Goal: Information Seeking & Learning: Find specific fact

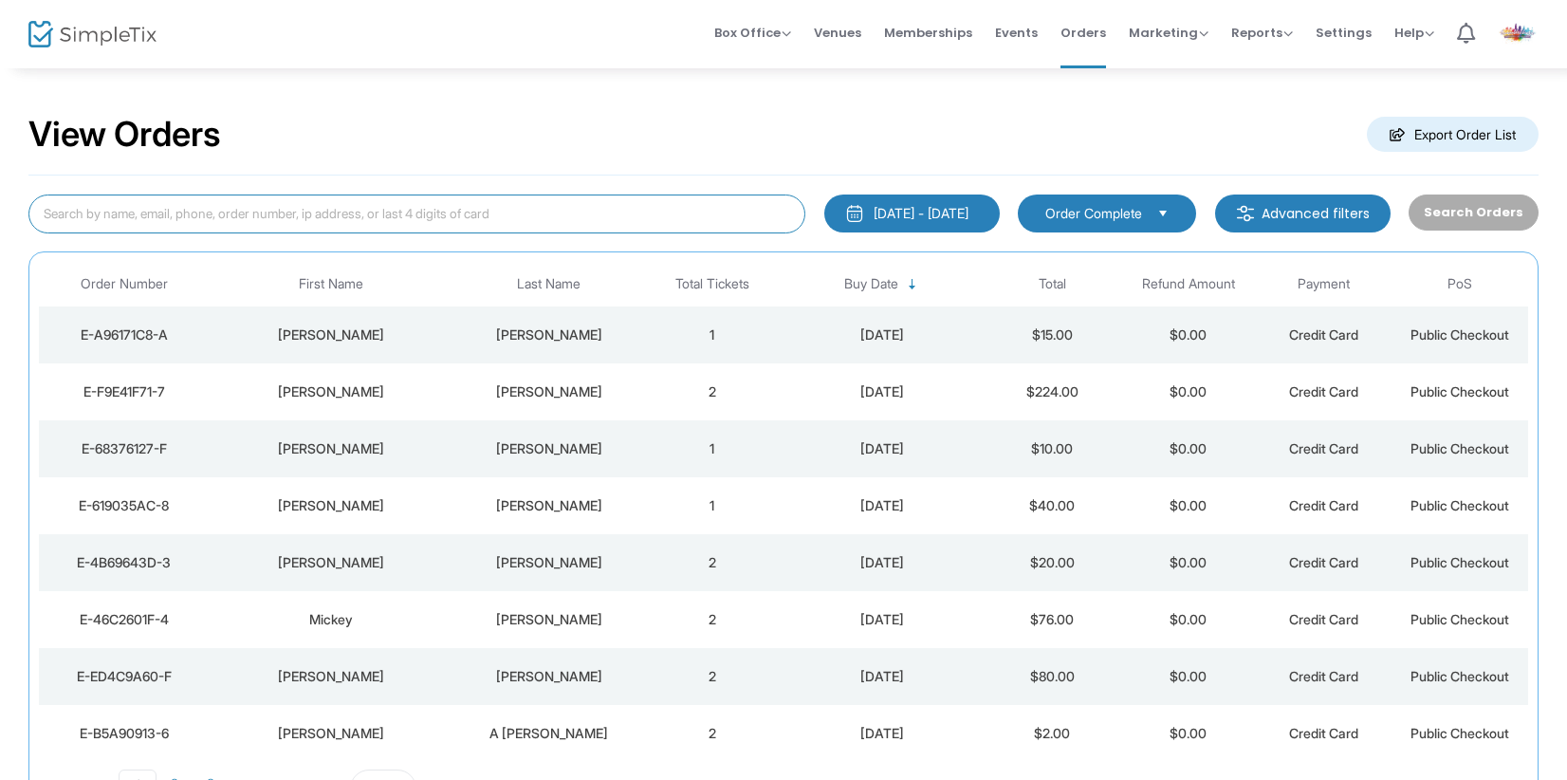
click at [302, 216] on input at bounding box center [416, 213] width 777 height 39
click at [330, 220] on input "stone" at bounding box center [416, 213] width 777 height 39
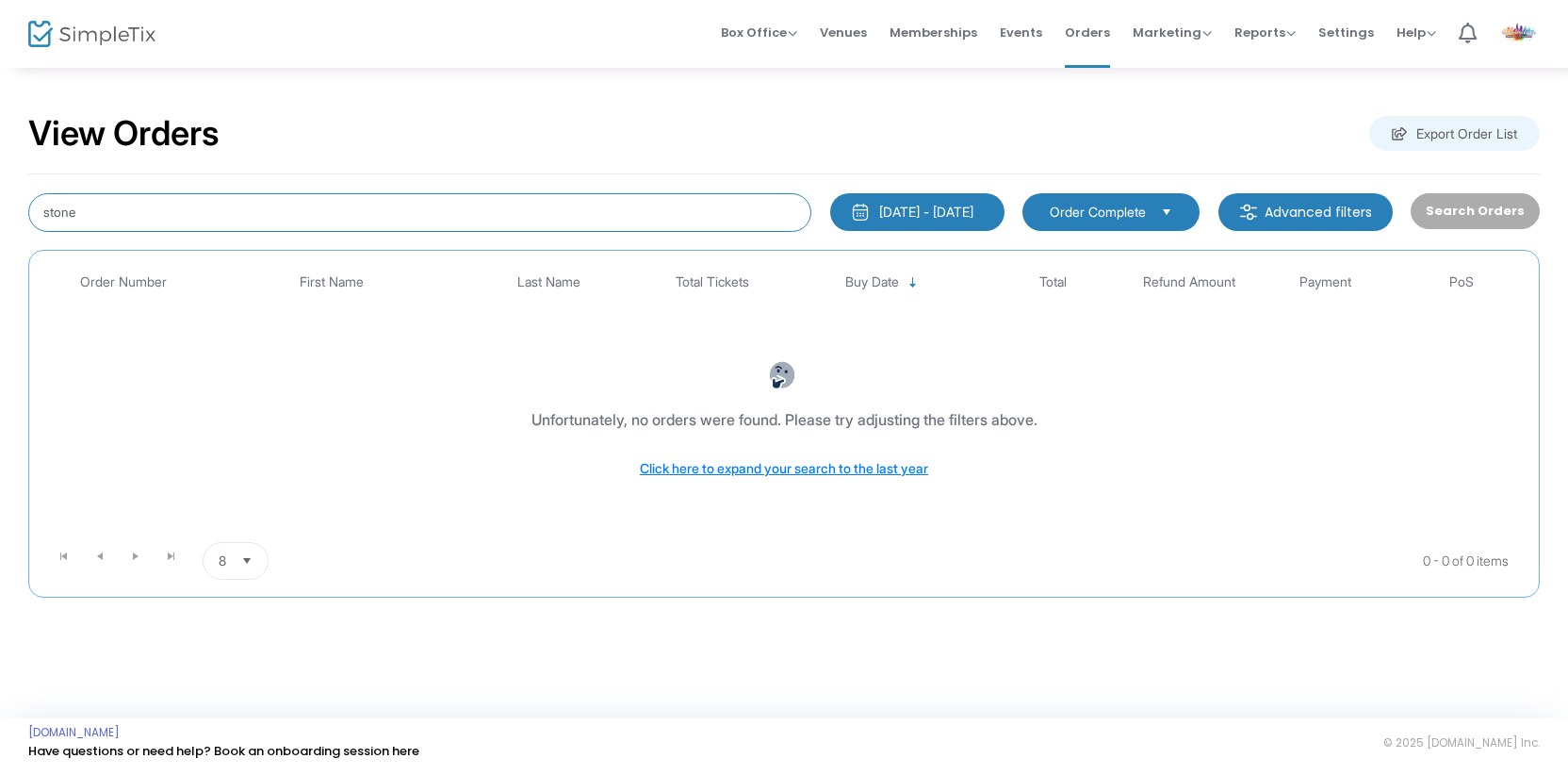
drag, startPoint x: 112, startPoint y: 220, endPoint x: -8, endPoint y: 205, distance: 120.9
click at [0, 205] on html "Processing... please wait Box Office Sell Tickets Bookings Sell Season Pass Ven…" at bounding box center [784, 388] width 1568 height 775
type input "[PERSON_NAME]"
click at [966, 204] on div "[DATE] - [DATE]" at bounding box center [926, 212] width 94 height 19
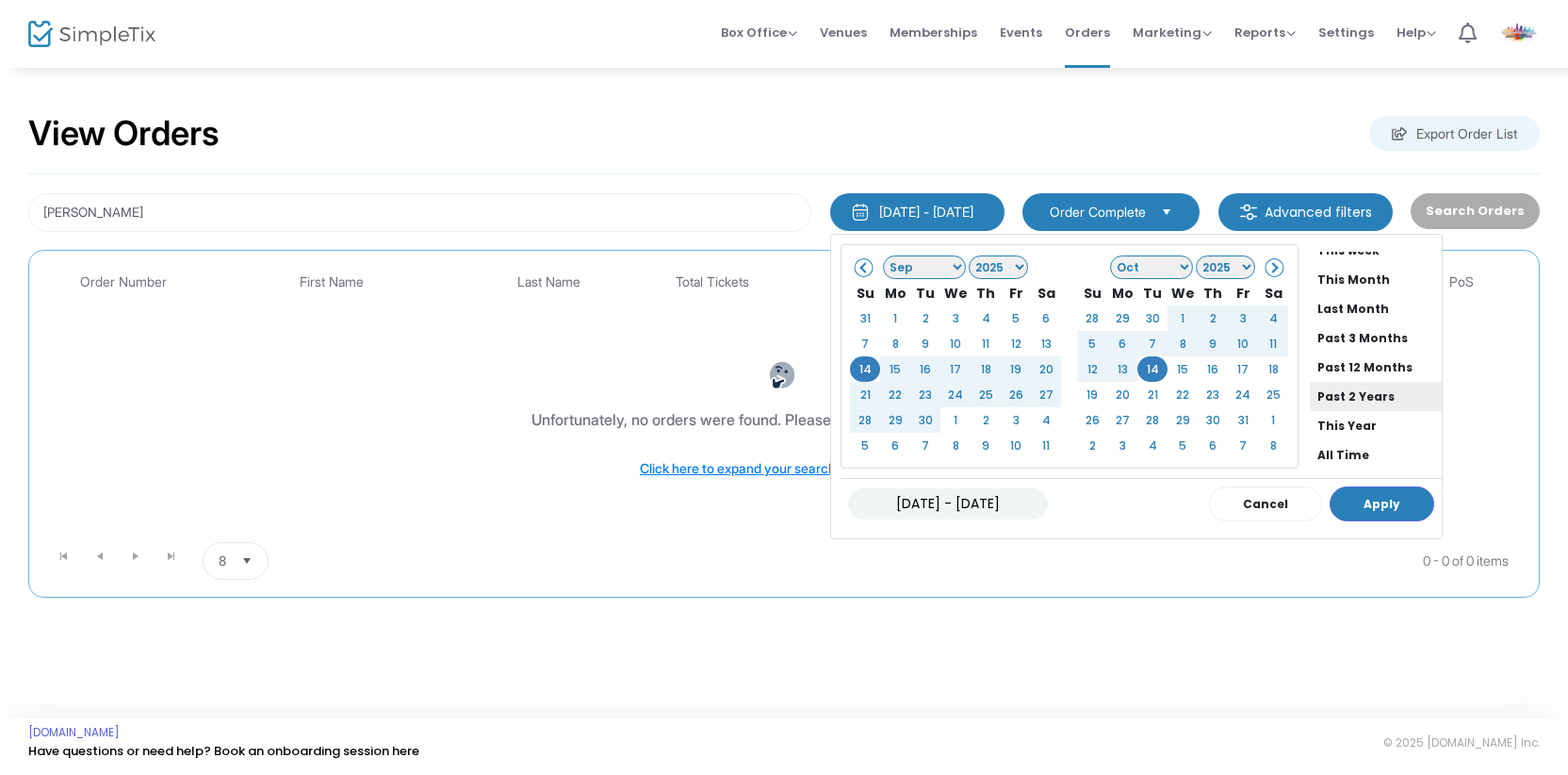
scroll to position [143, 0]
click at [1326, 408] on li "All Time" at bounding box center [1375, 414] width 132 height 29
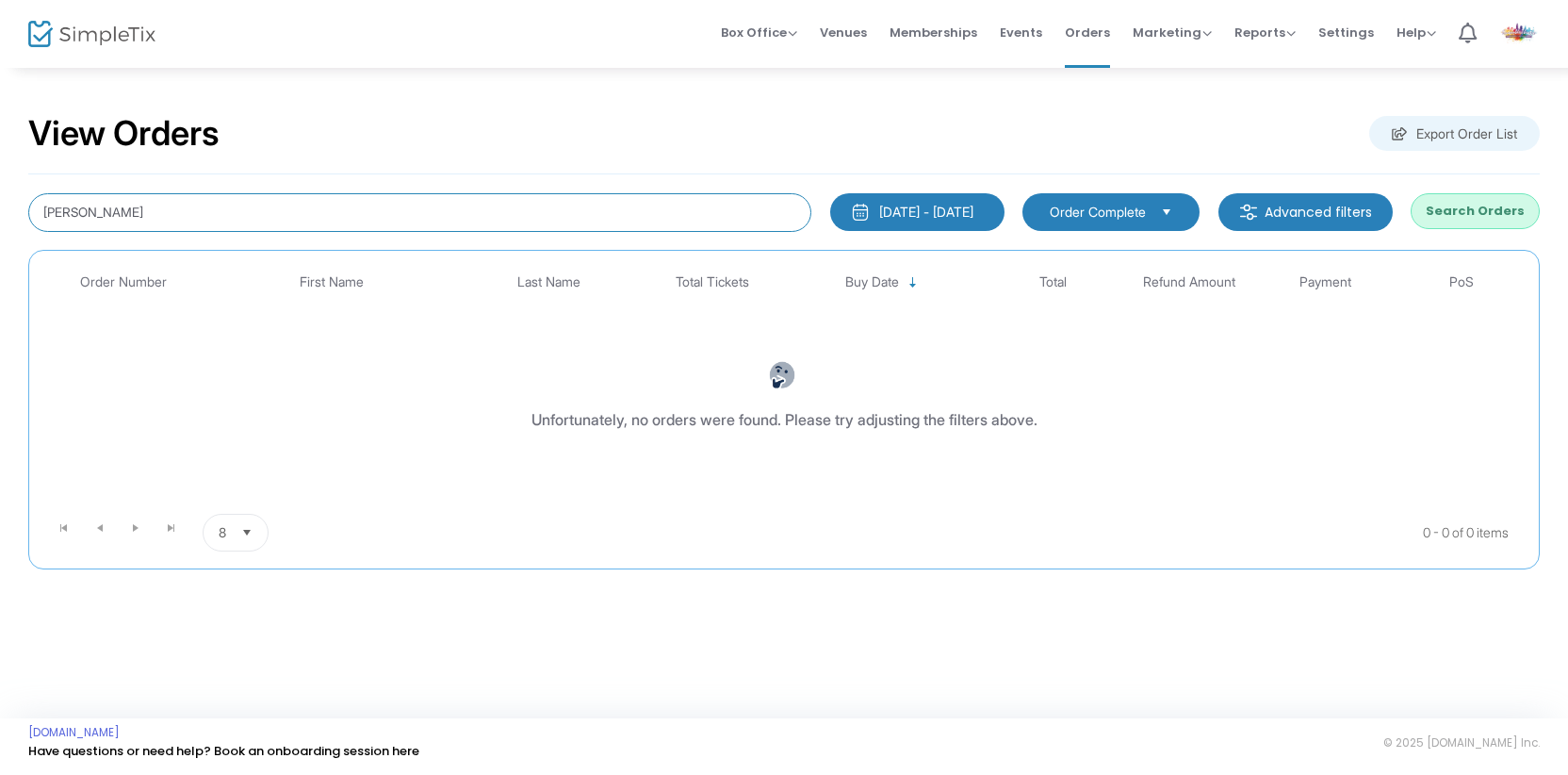
click at [301, 221] on input "[PERSON_NAME]" at bounding box center [419, 212] width 783 height 39
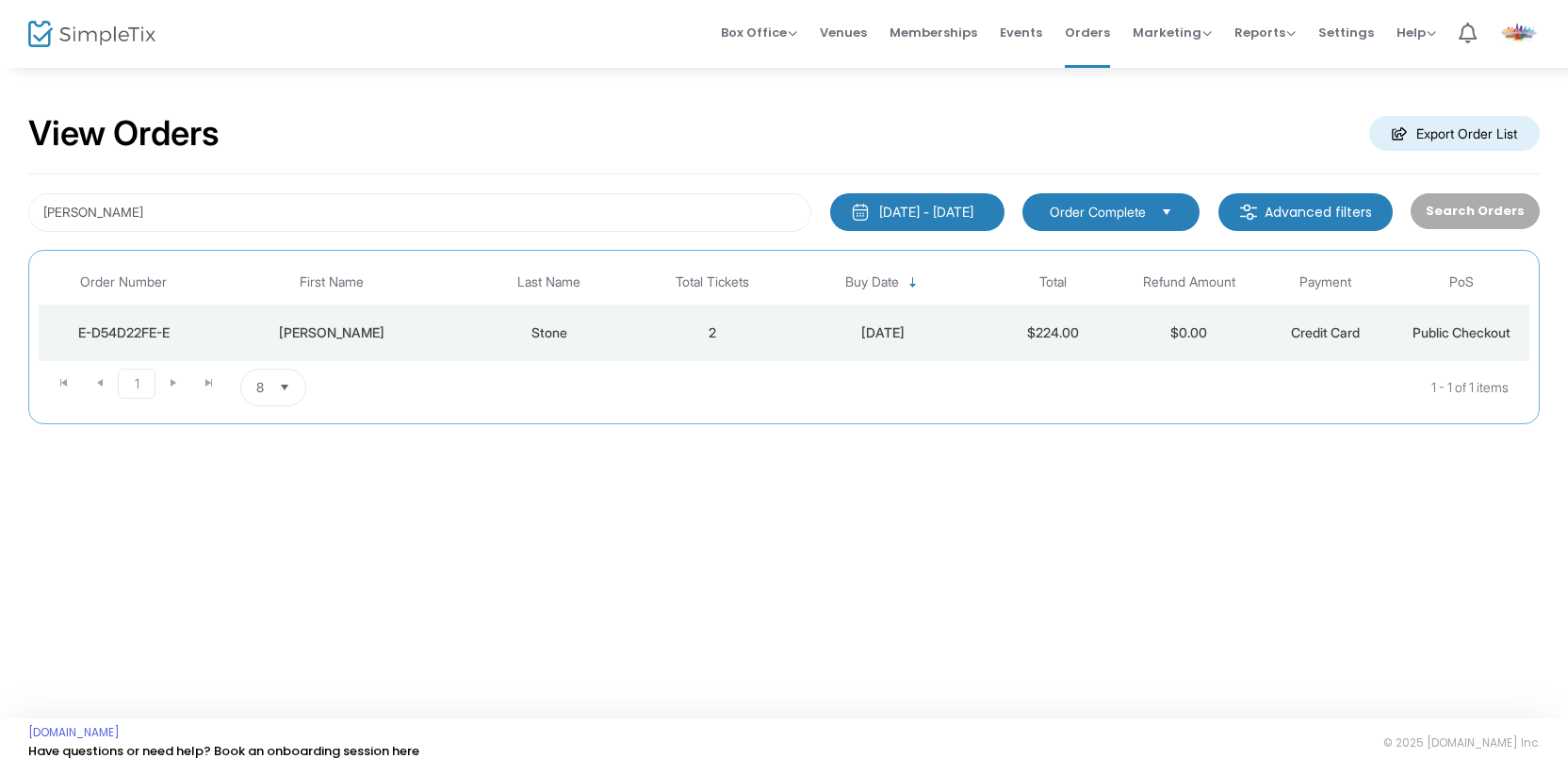
click at [710, 324] on td "2" at bounding box center [712, 332] width 136 height 57
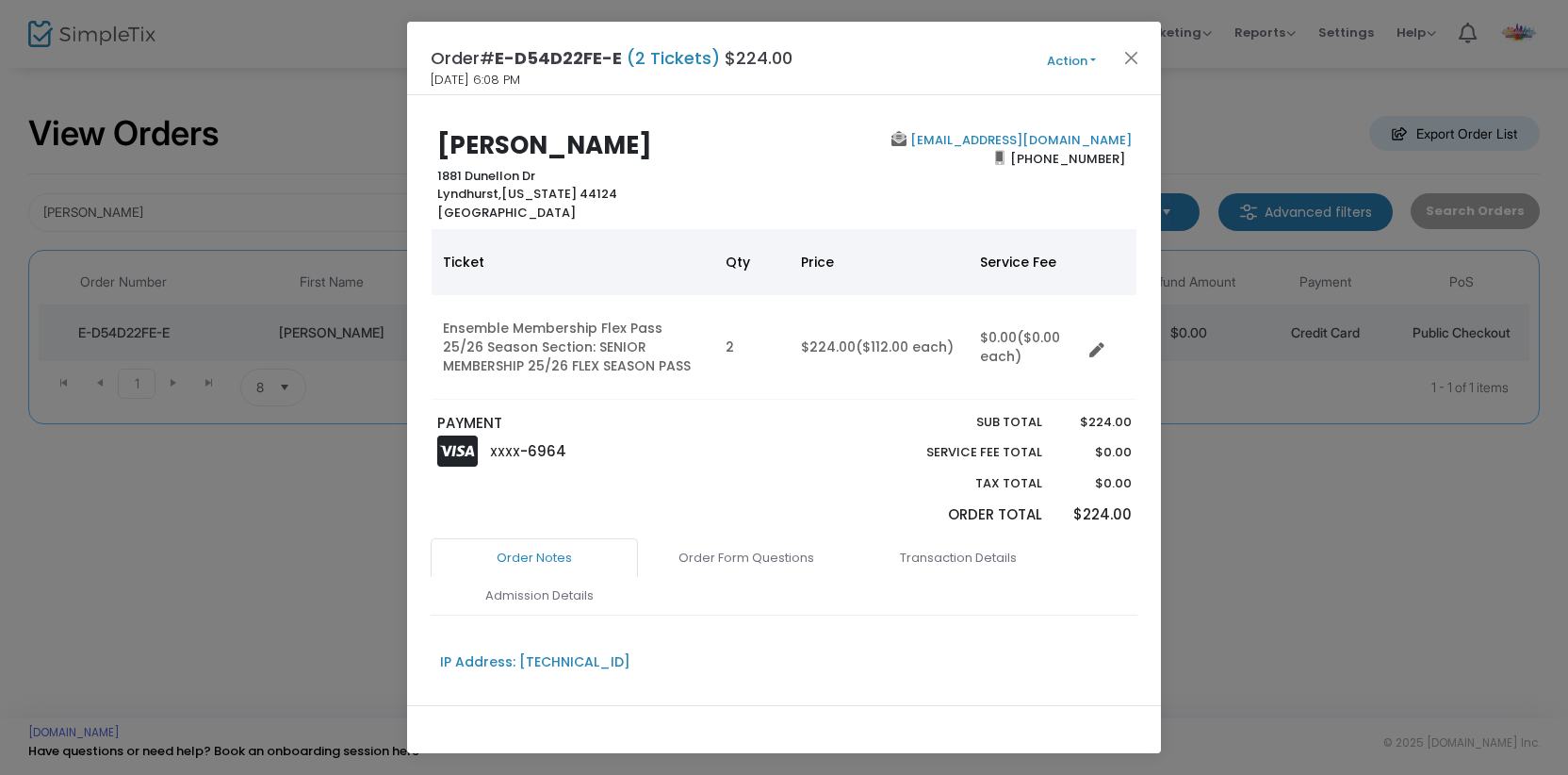
click at [1398, 534] on ngb-modal-window "Order# E-D54D22FE-E (2 Tickets) $224.00 [DATE] 6:08 PM Action Mark Admitted Edi…" at bounding box center [784, 388] width 1568 height 775
drag, startPoint x: 1120, startPoint y: 159, endPoint x: 1016, endPoint y: 162, distance: 104.0
click at [1016, 162] on div "[EMAIL_ADDRESS][DOMAIN_NAME] [PHONE_NUMBER]" at bounding box center [962, 176] width 356 height 90
copy span "[PHONE_NUMBER]"
